Goal: Register for event/course

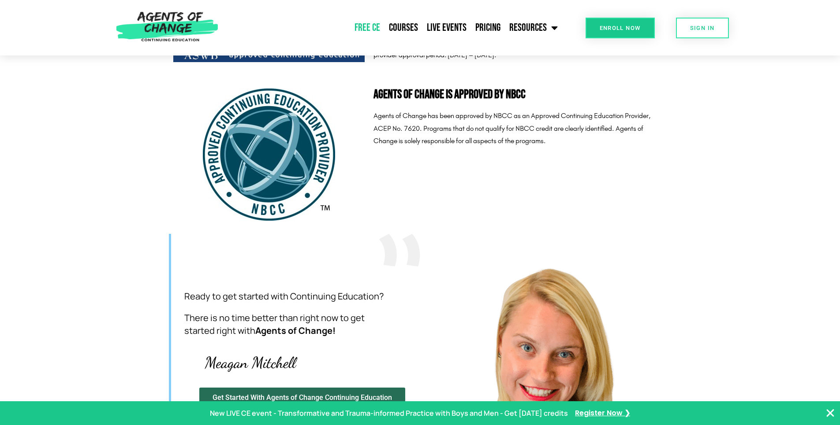
scroll to position [2468, 0]
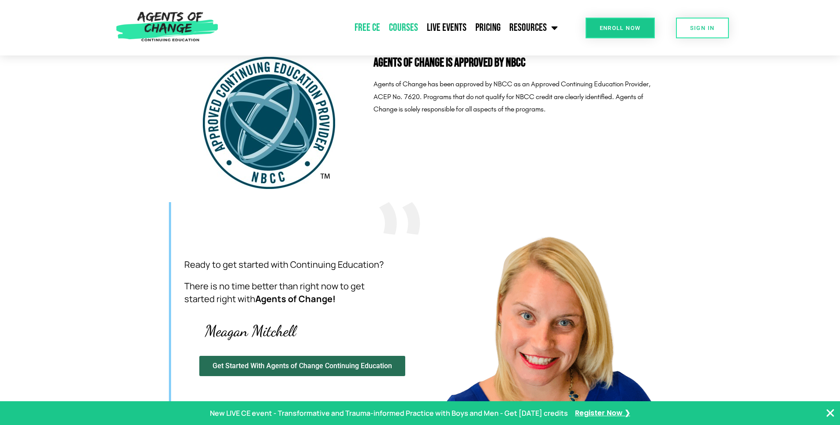
click at [410, 28] on link "Courses" at bounding box center [403, 28] width 38 height 22
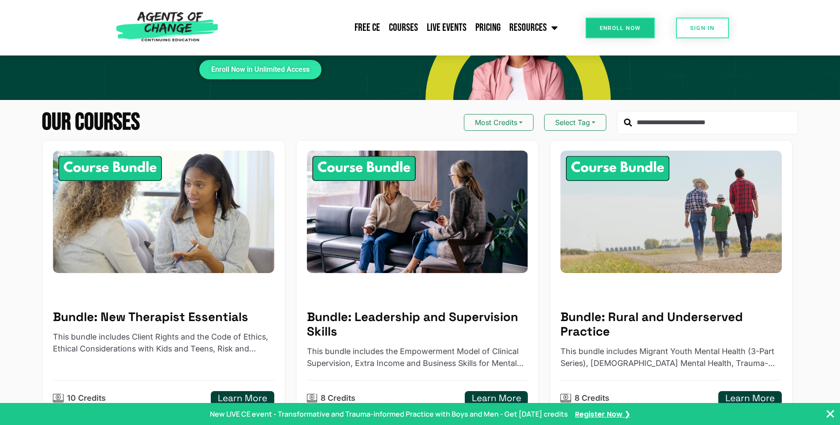
scroll to position [44, 0]
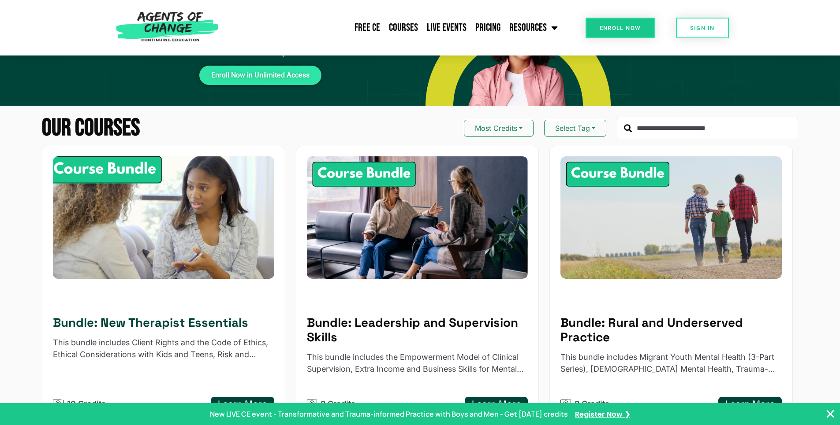
click at [204, 315] on div "Bundle: New Therapist Essentials This bundle includes Client Rights and the Cod…" at bounding box center [163, 352] width 221 height 119
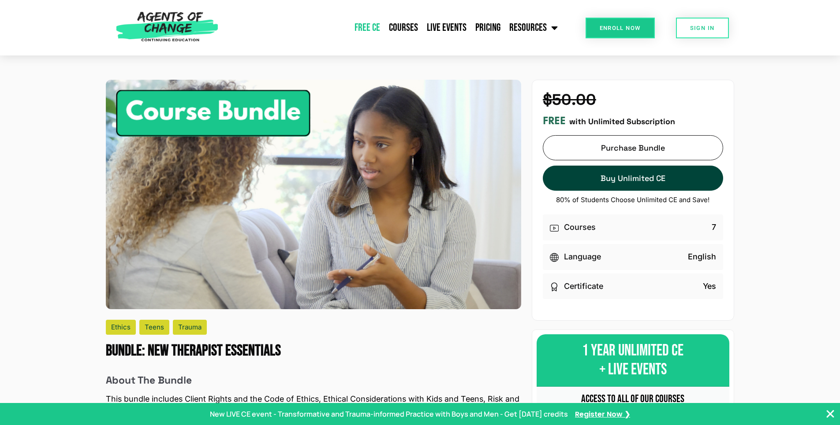
click at [366, 29] on link "Free CE" at bounding box center [367, 28] width 34 height 22
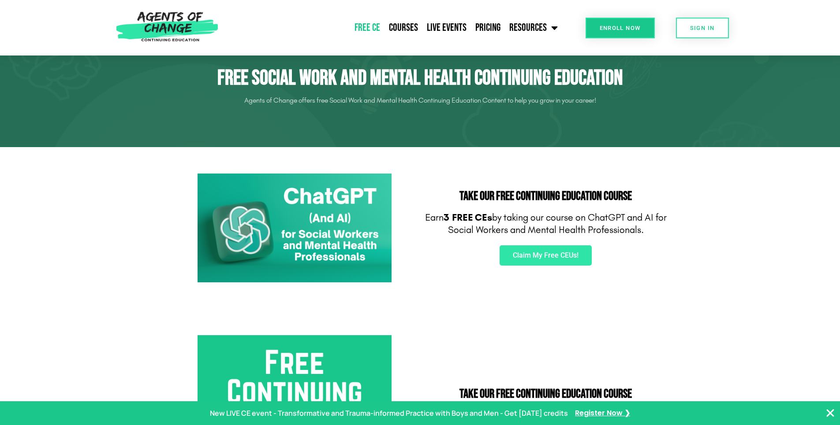
scroll to position [88, 0]
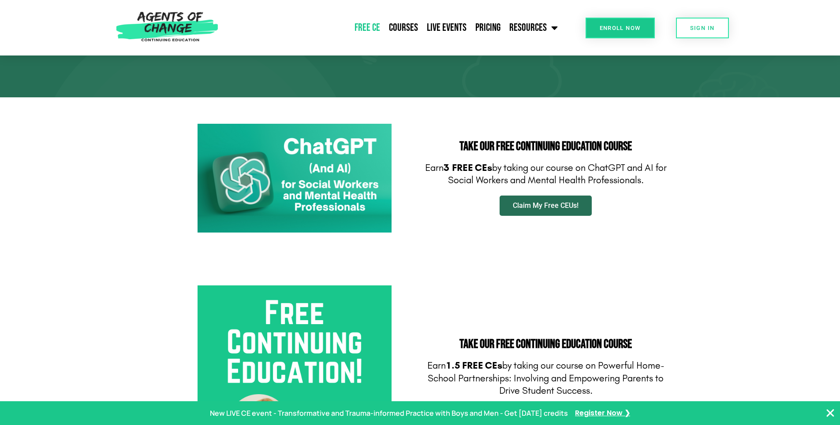
click at [559, 211] on link "Claim My Free CEUs!" at bounding box center [545, 206] width 92 height 20
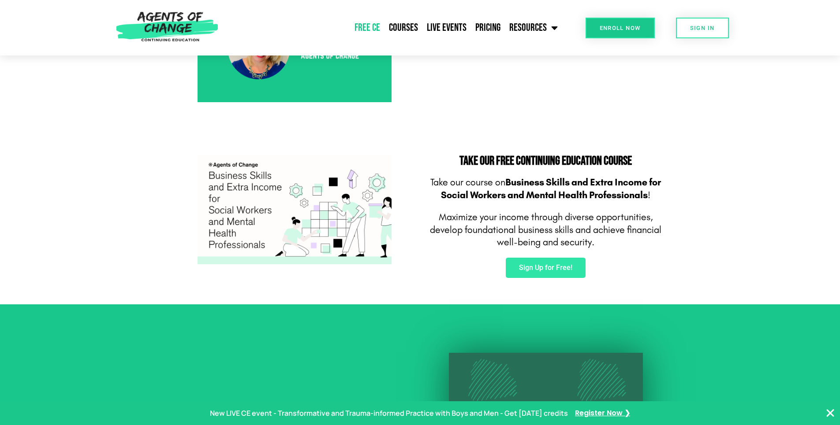
scroll to position [485, 0]
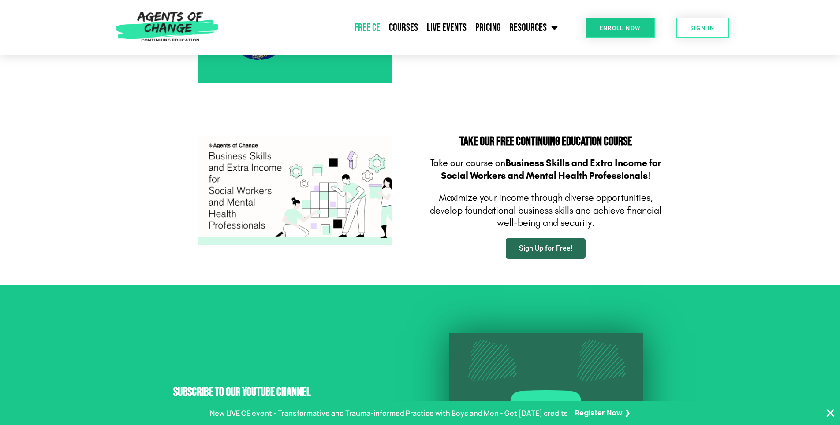
click at [554, 251] on span "Sign Up for Free!" at bounding box center [545, 248] width 53 height 7
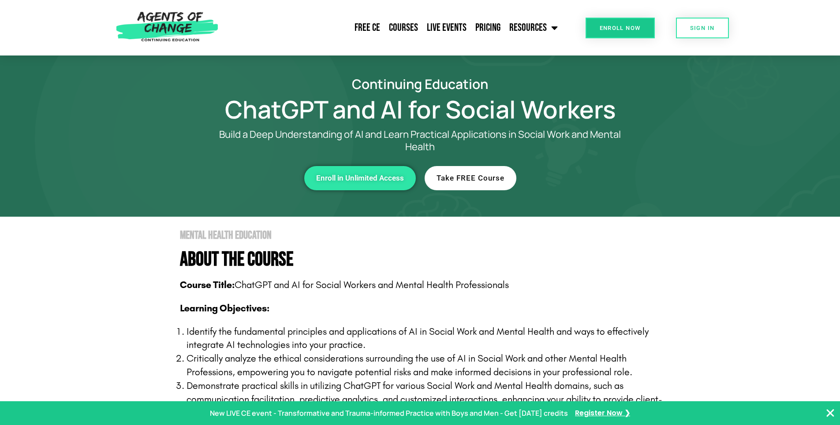
click at [376, 183] on link "Enroll in Unlimited Access" at bounding box center [360, 178] width 112 height 24
click at [496, 180] on span "Take FREE Course" at bounding box center [470, 178] width 68 height 7
